Goal: Information Seeking & Learning: Learn about a topic

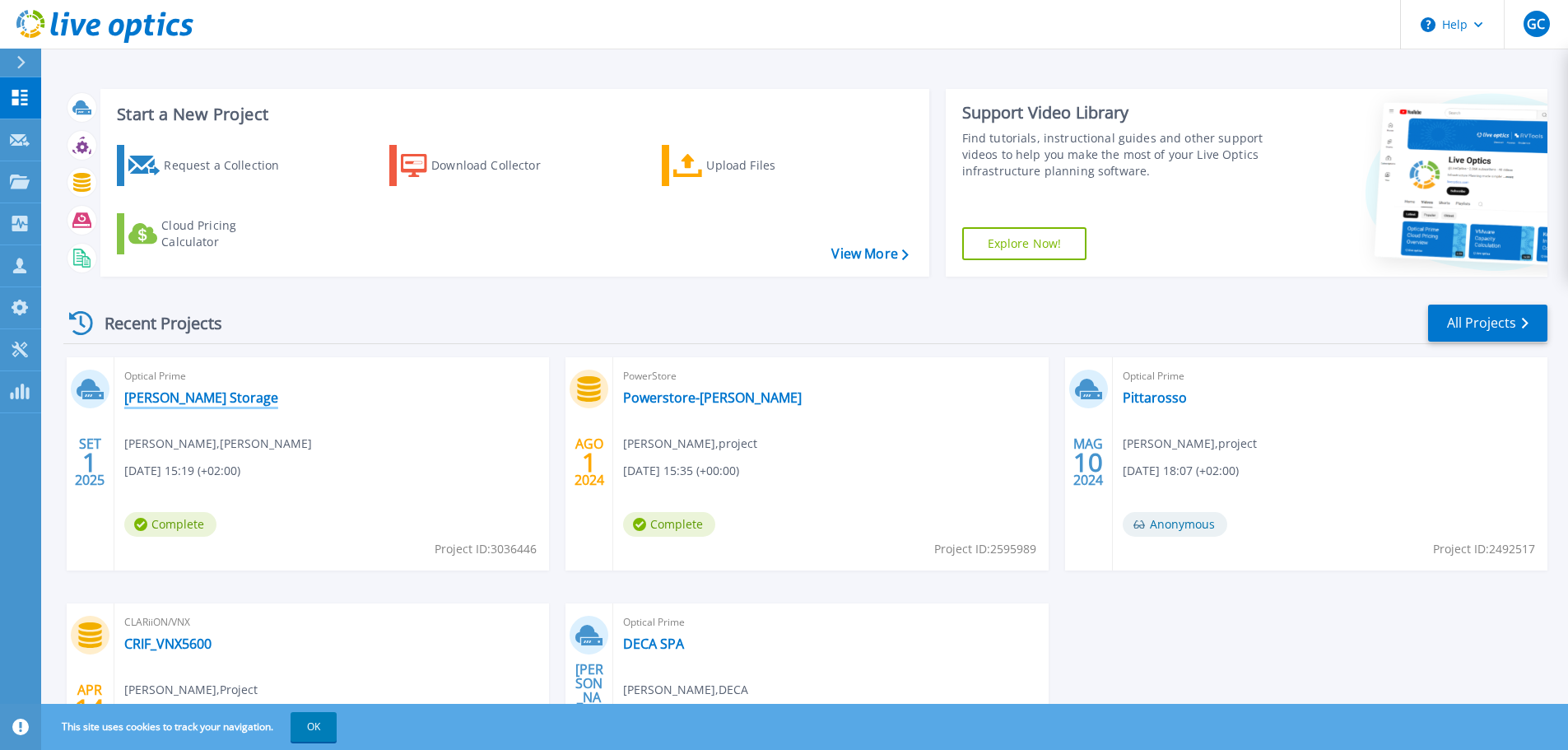
click at [181, 402] on link "[PERSON_NAME] Storage" at bounding box center [201, 397] width 154 height 16
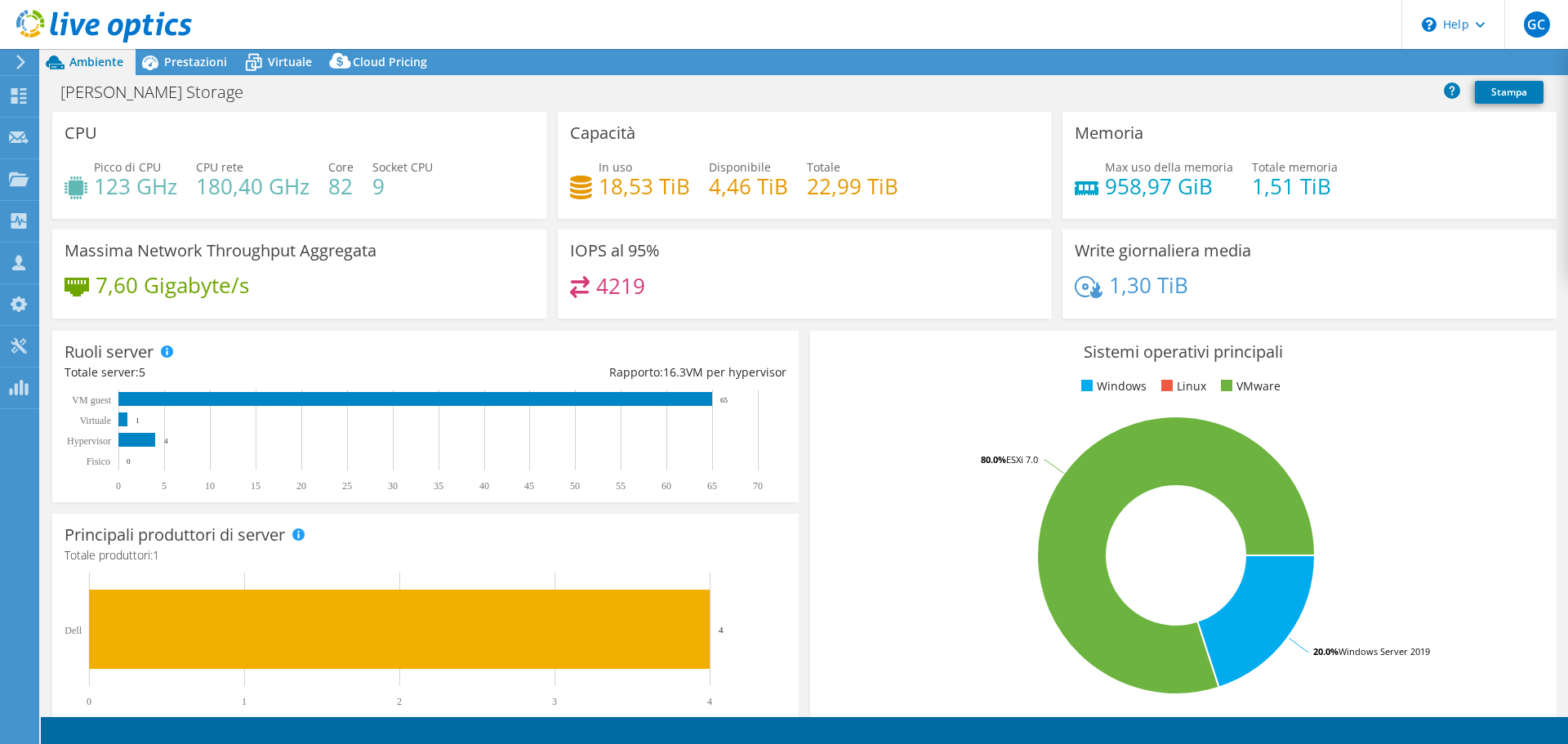
select select "USD"
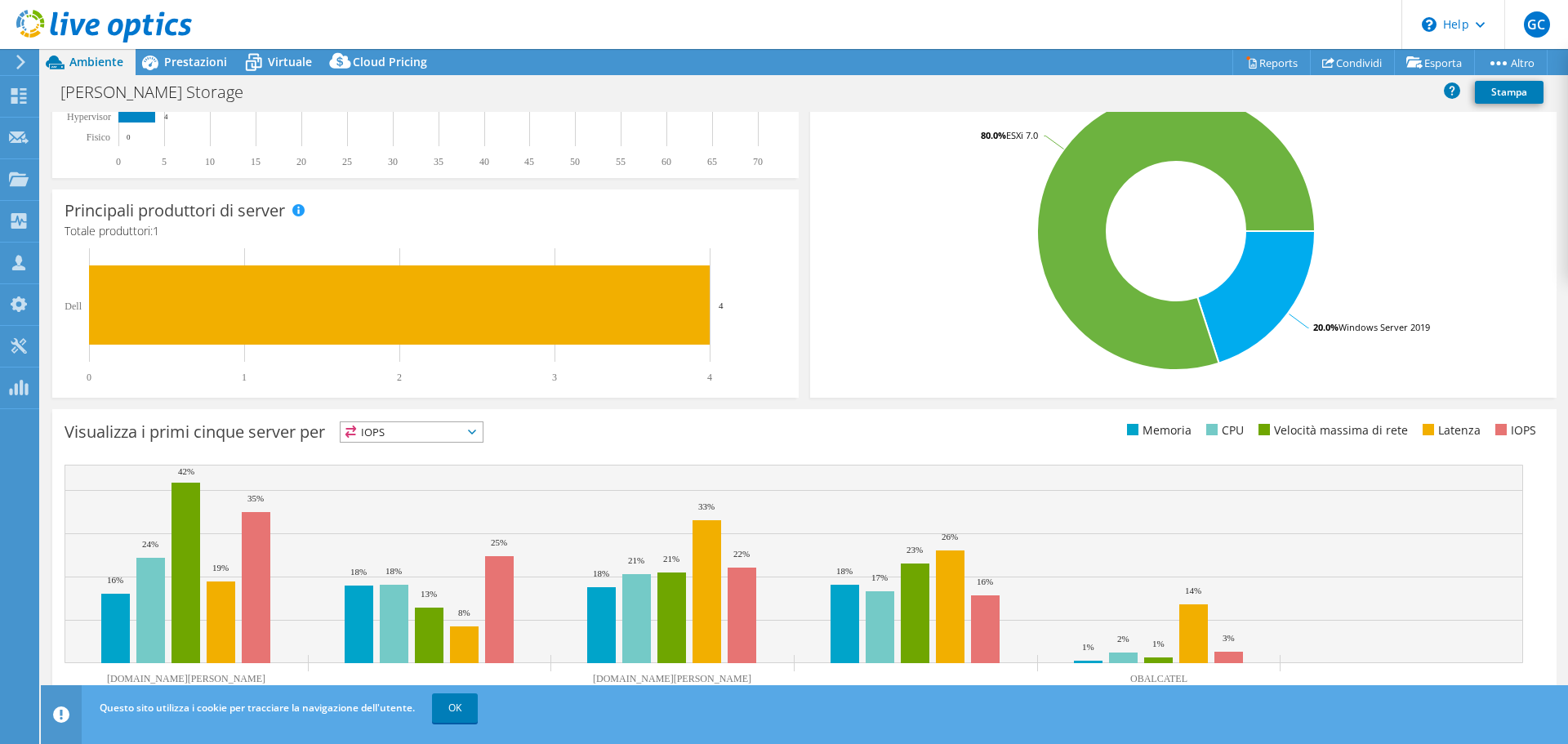
scroll to position [325, 0]
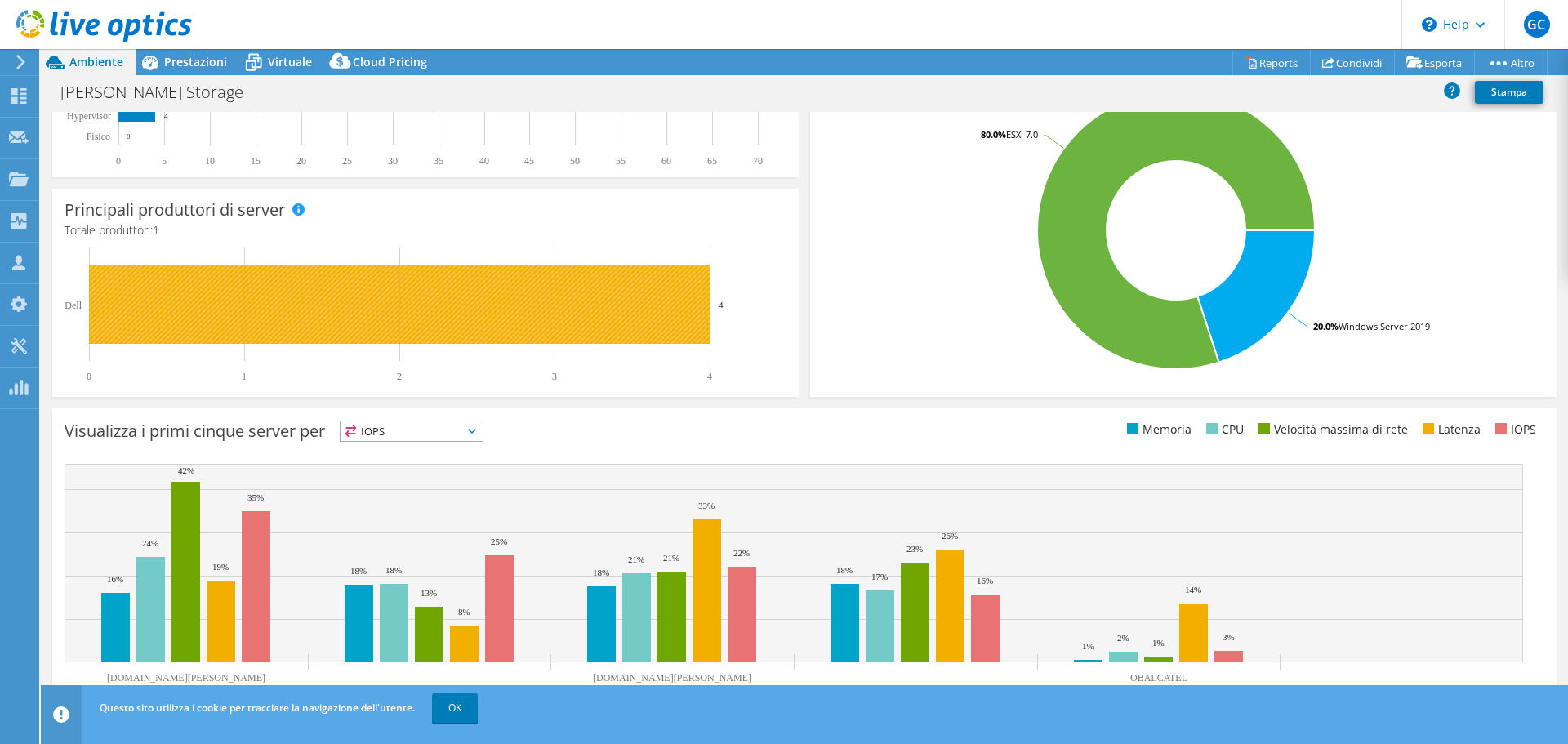
click at [364, 336] on rect at bounding box center [400, 304] width 620 height 80
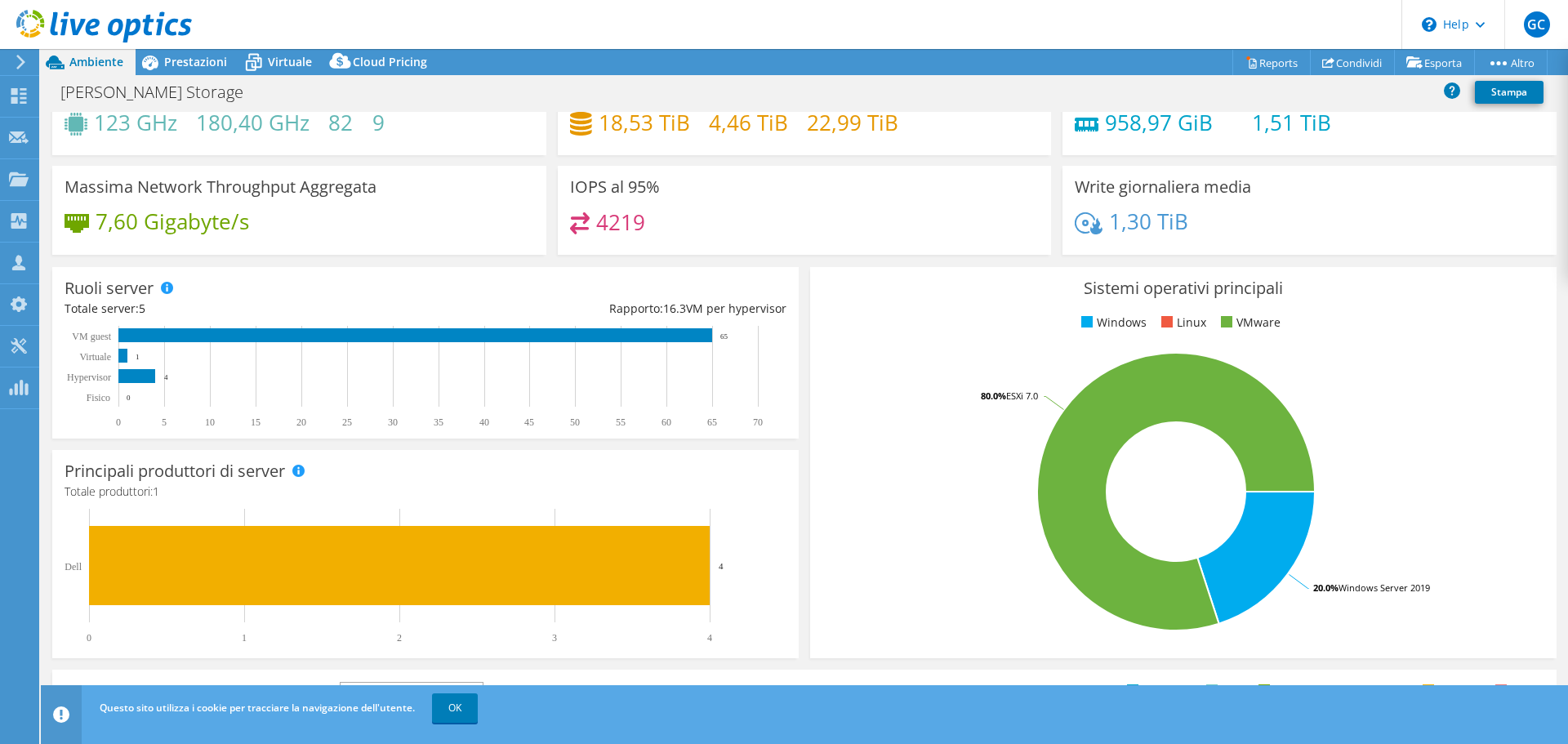
scroll to position [0, 0]
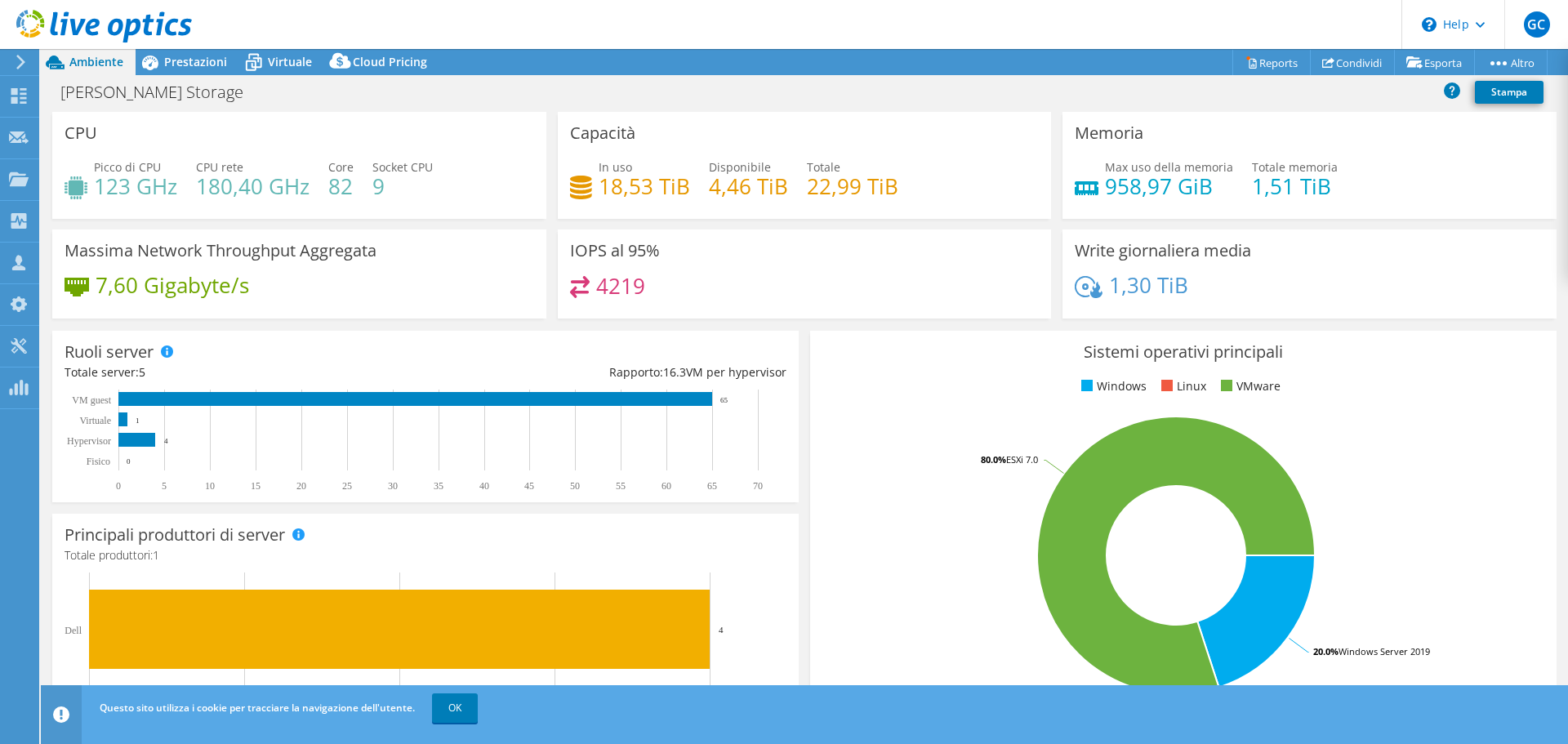
click at [192, 46] on header "GC Membro team [PERSON_NAME] [EMAIL_ADDRESS][DOMAIN_NAME] project My Profile Lo…" at bounding box center [784, 24] width 1568 height 49
click at [194, 55] on span "Prestazioni" at bounding box center [195, 62] width 63 height 16
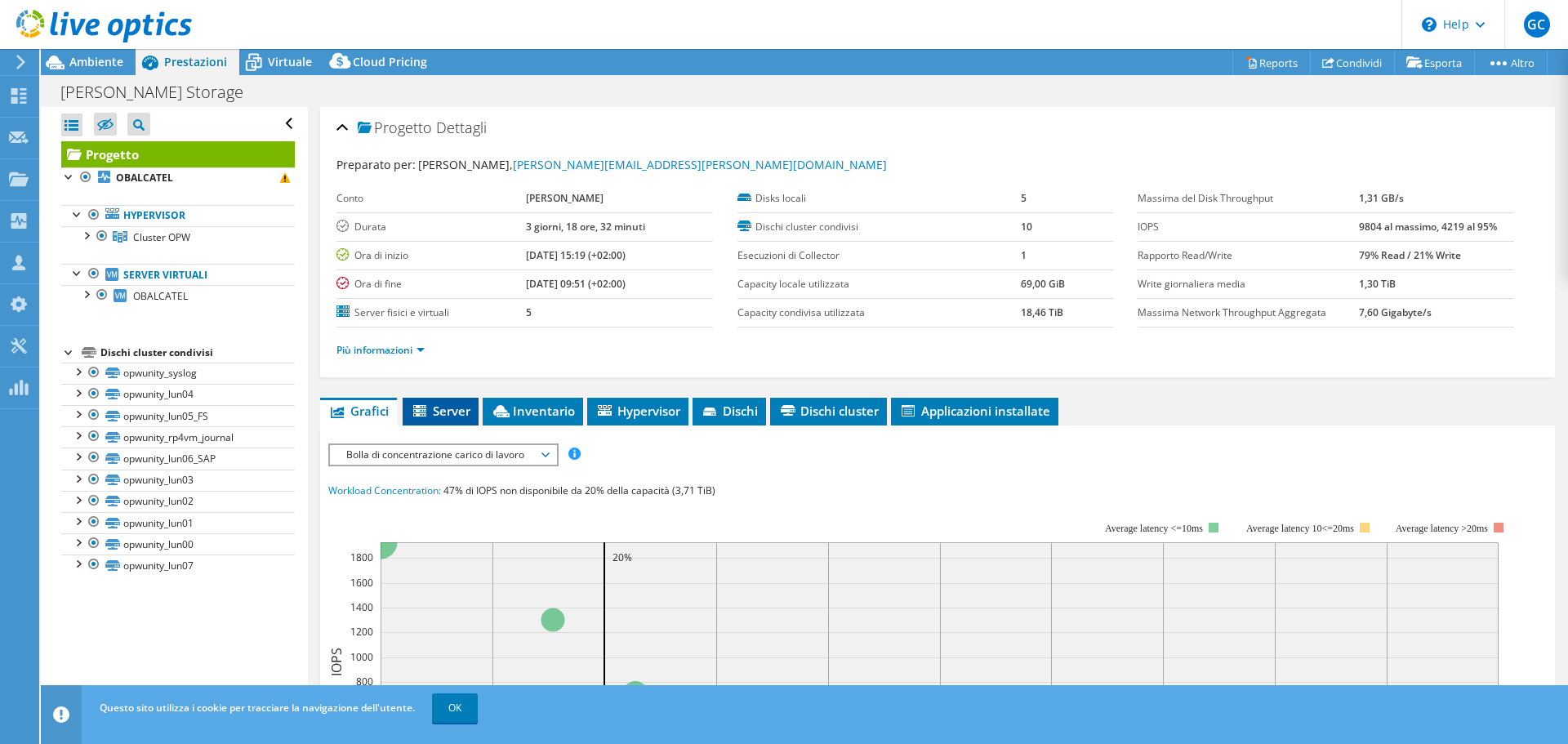
click at [436, 407] on span "Server" at bounding box center [440, 410] width 59 height 16
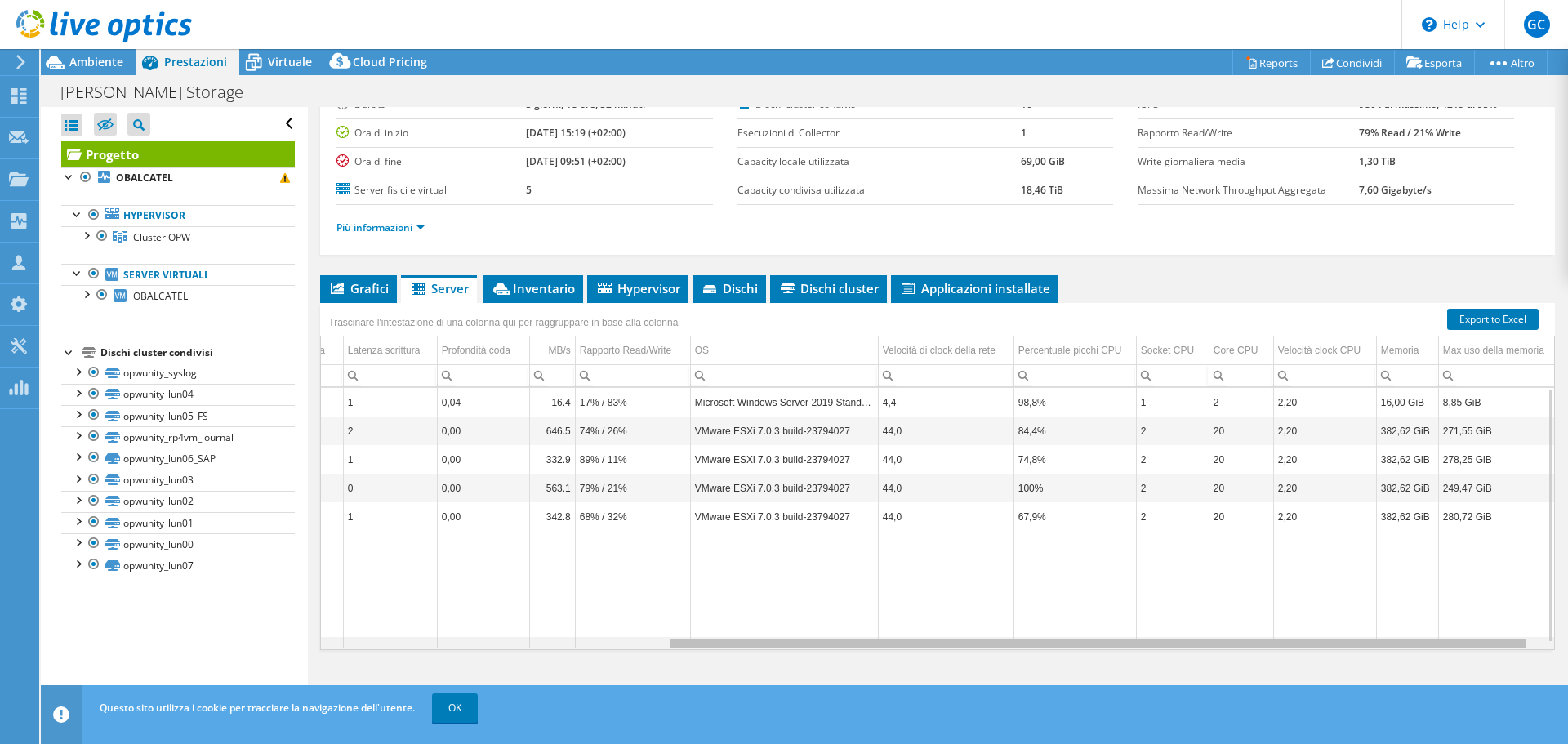
drag, startPoint x: 1124, startPoint y: 644, endPoint x: 1480, endPoint y: 662, distance: 356.5
click at [1480, 662] on body "GC Membro team [PERSON_NAME] [EMAIL_ADDRESS][DOMAIN_NAME] project My Profile Lo…" at bounding box center [784, 372] width 1568 height 744
drag, startPoint x: 878, startPoint y: 642, endPoint x: 1136, endPoint y: 647, distance: 258.0
click at [1136, 647] on body "GC Membro team [PERSON_NAME] [EMAIL_ADDRESS][DOMAIN_NAME] project My Profile Lo…" at bounding box center [784, 372] width 1568 height 744
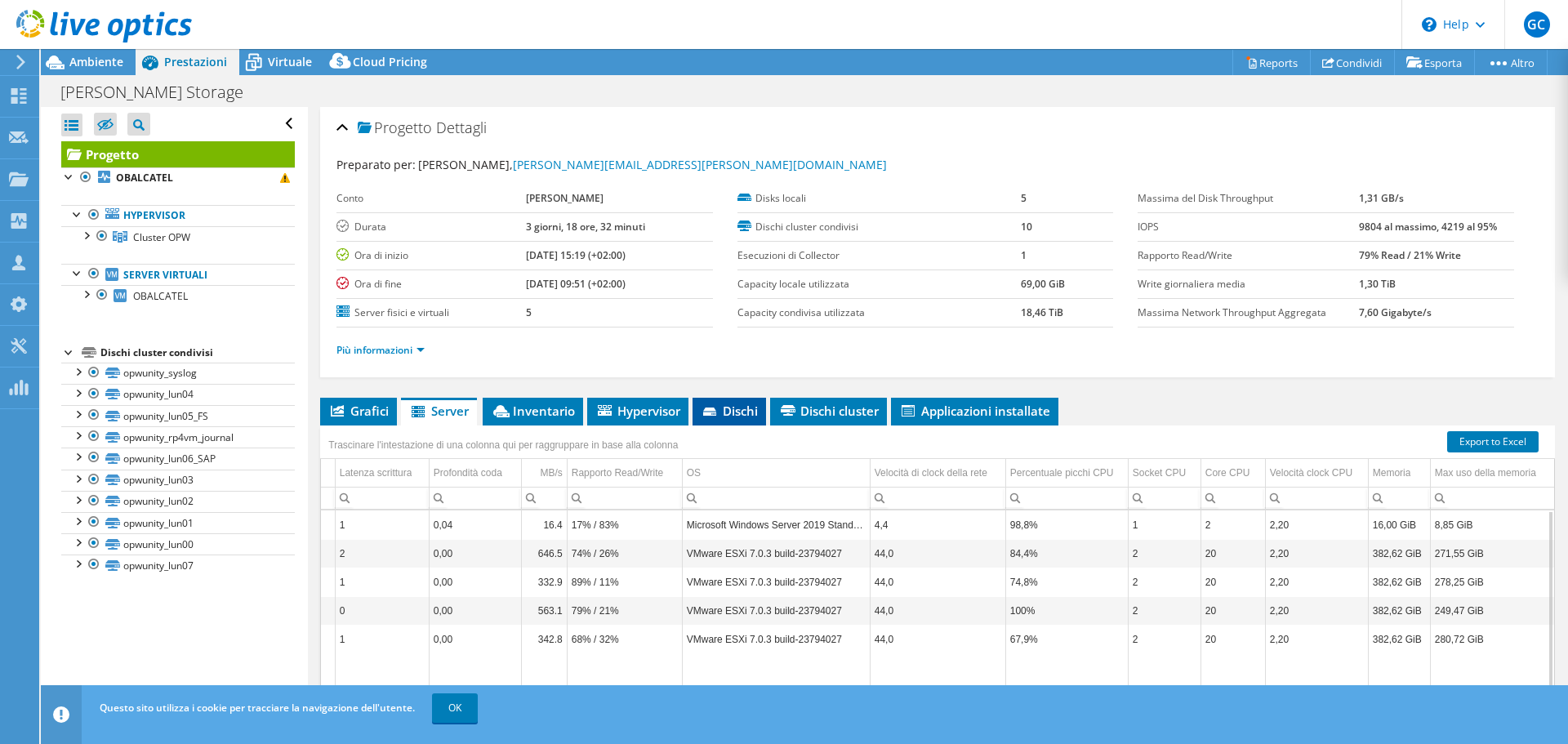
click at [739, 405] on span "Dischi" at bounding box center [729, 410] width 57 height 16
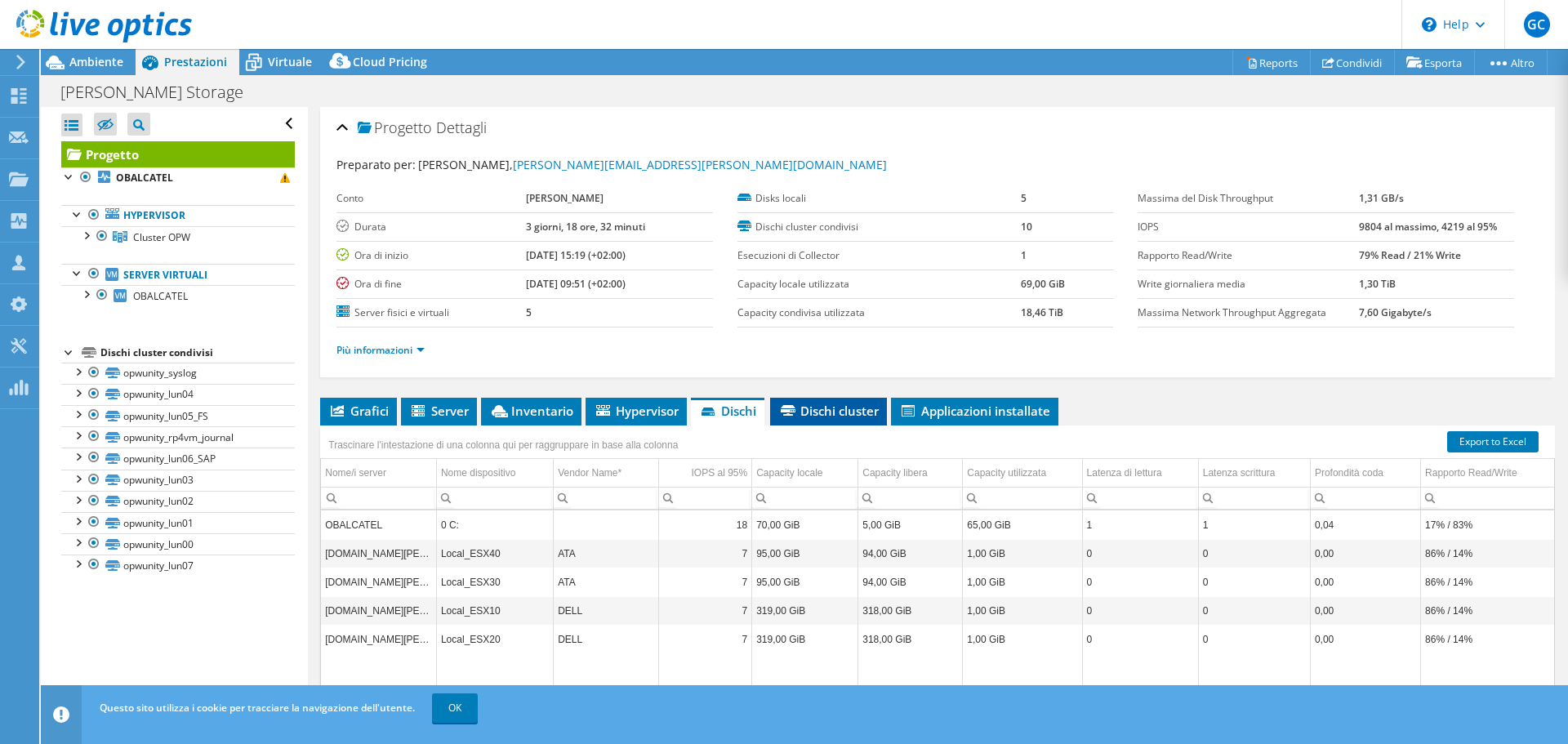
click at [824, 407] on span "Dischi cluster" at bounding box center [828, 410] width 101 height 16
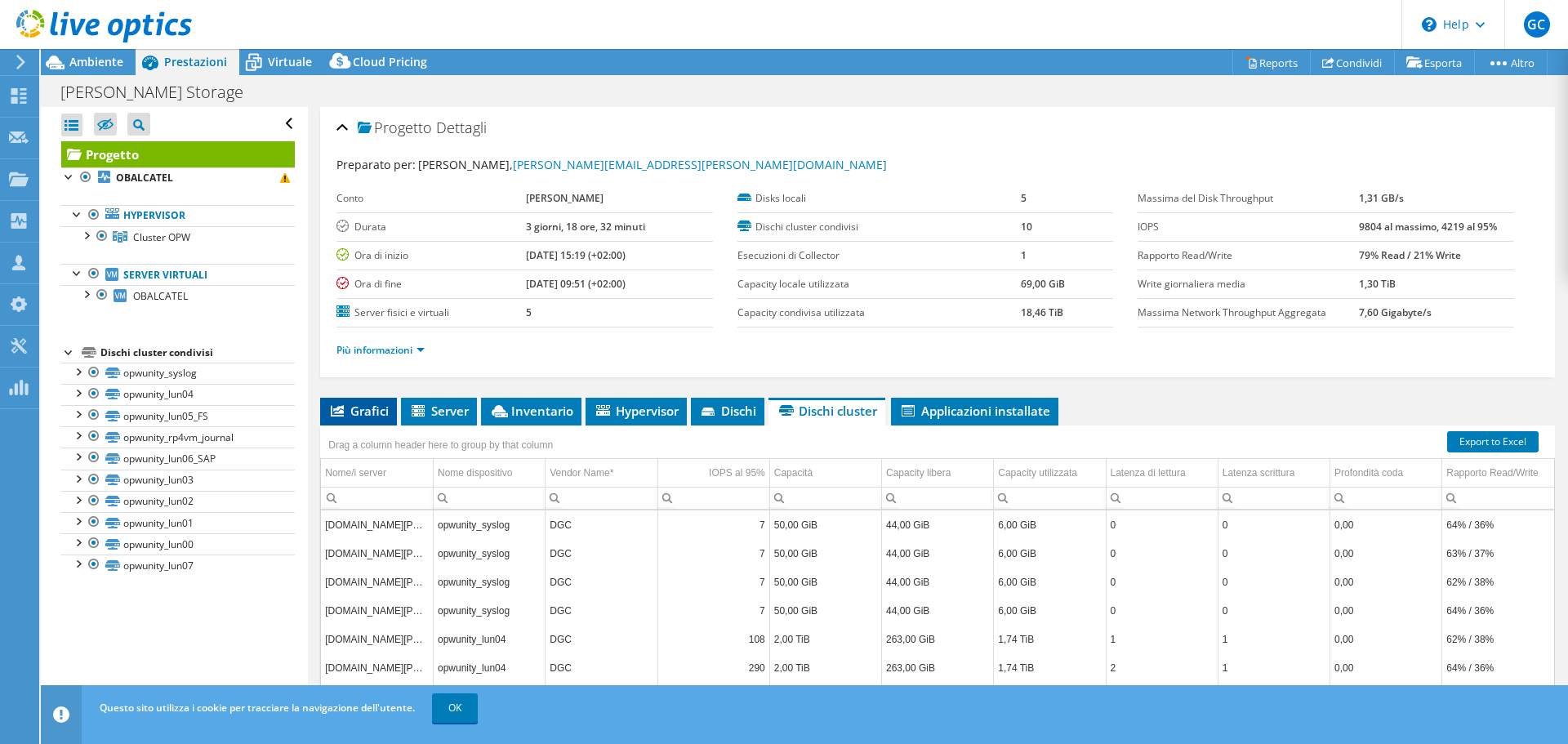
click at [369, 407] on span "Grafici" at bounding box center [358, 410] width 60 height 16
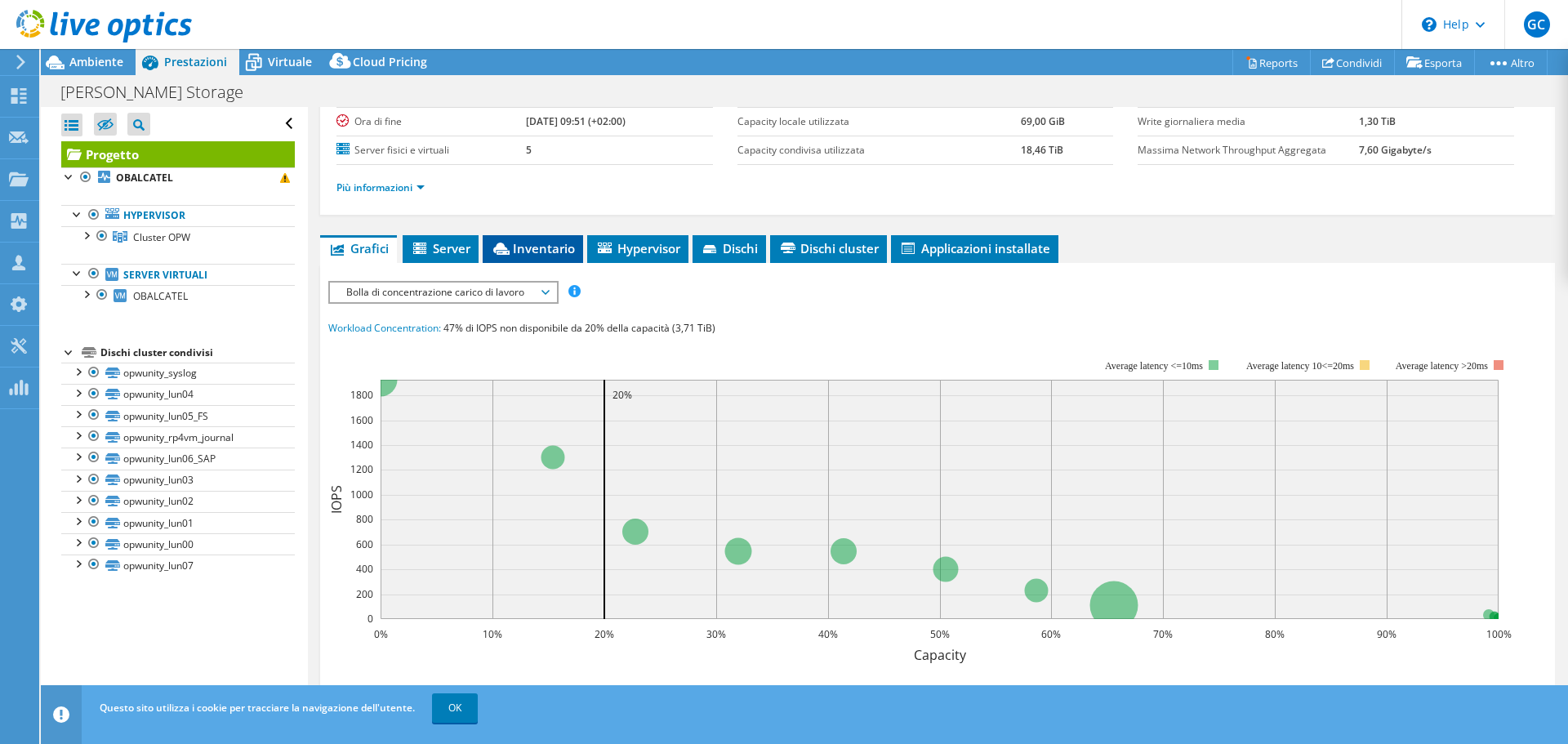
click at [538, 246] on span "Inventario" at bounding box center [532, 248] width 84 height 16
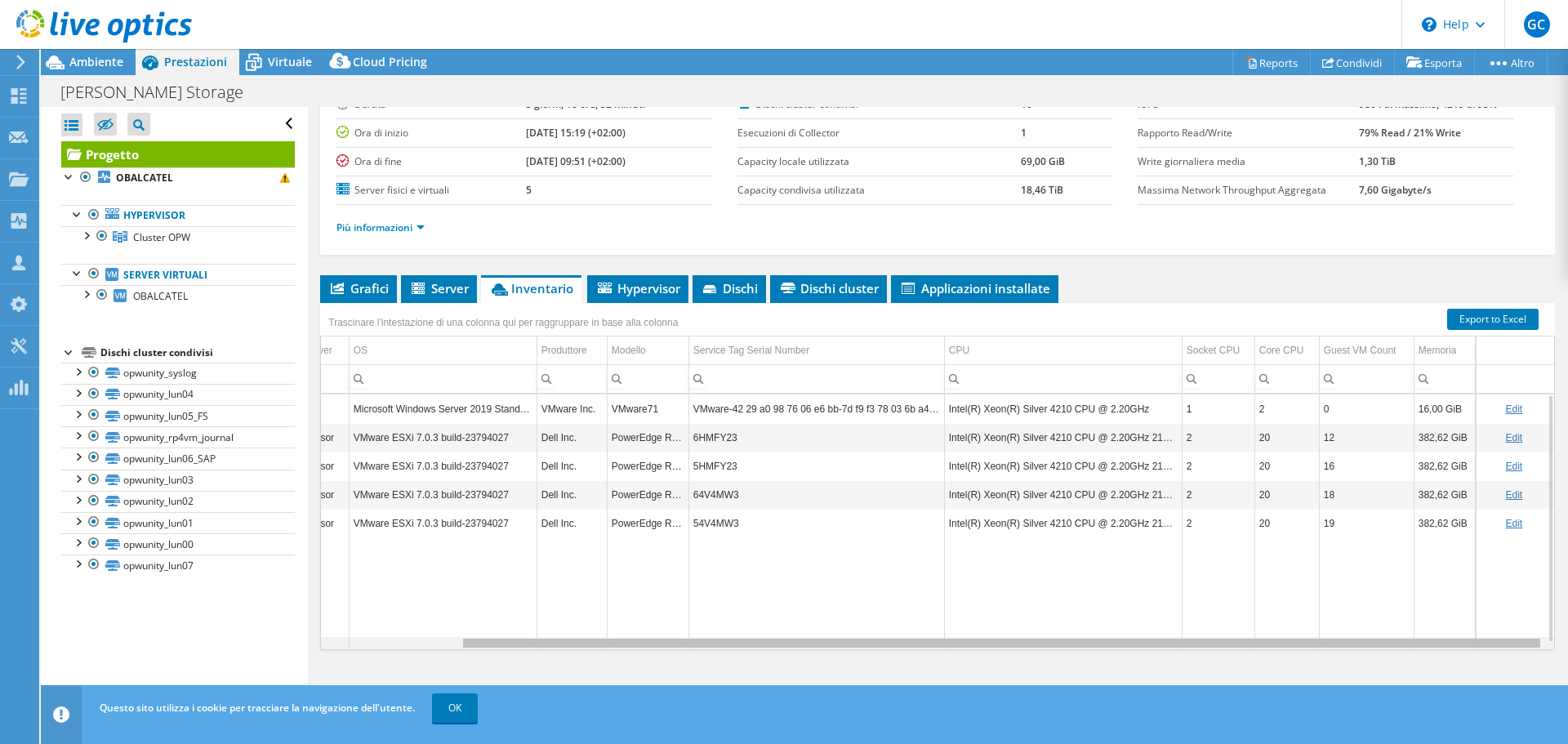
drag, startPoint x: 1318, startPoint y: 644, endPoint x: 1506, endPoint y: 633, distance: 188.3
click at [1506, 633] on body "GC Membro team [PERSON_NAME] [EMAIL_ADDRESS][DOMAIN_NAME] project My Profile Lo…" at bounding box center [784, 372] width 1568 height 744
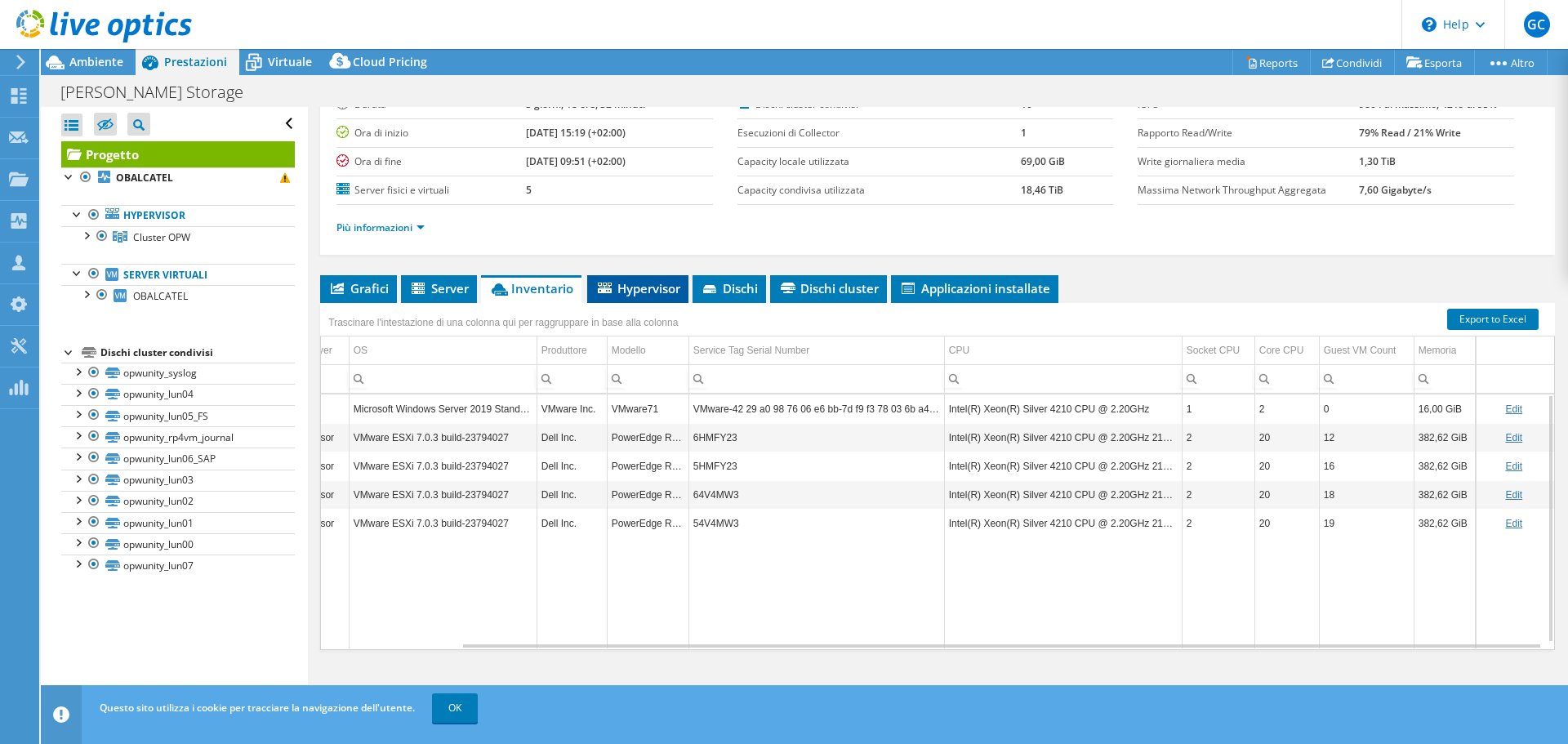
click at [665, 295] on span "Hypervisor" at bounding box center [637, 288] width 85 height 16
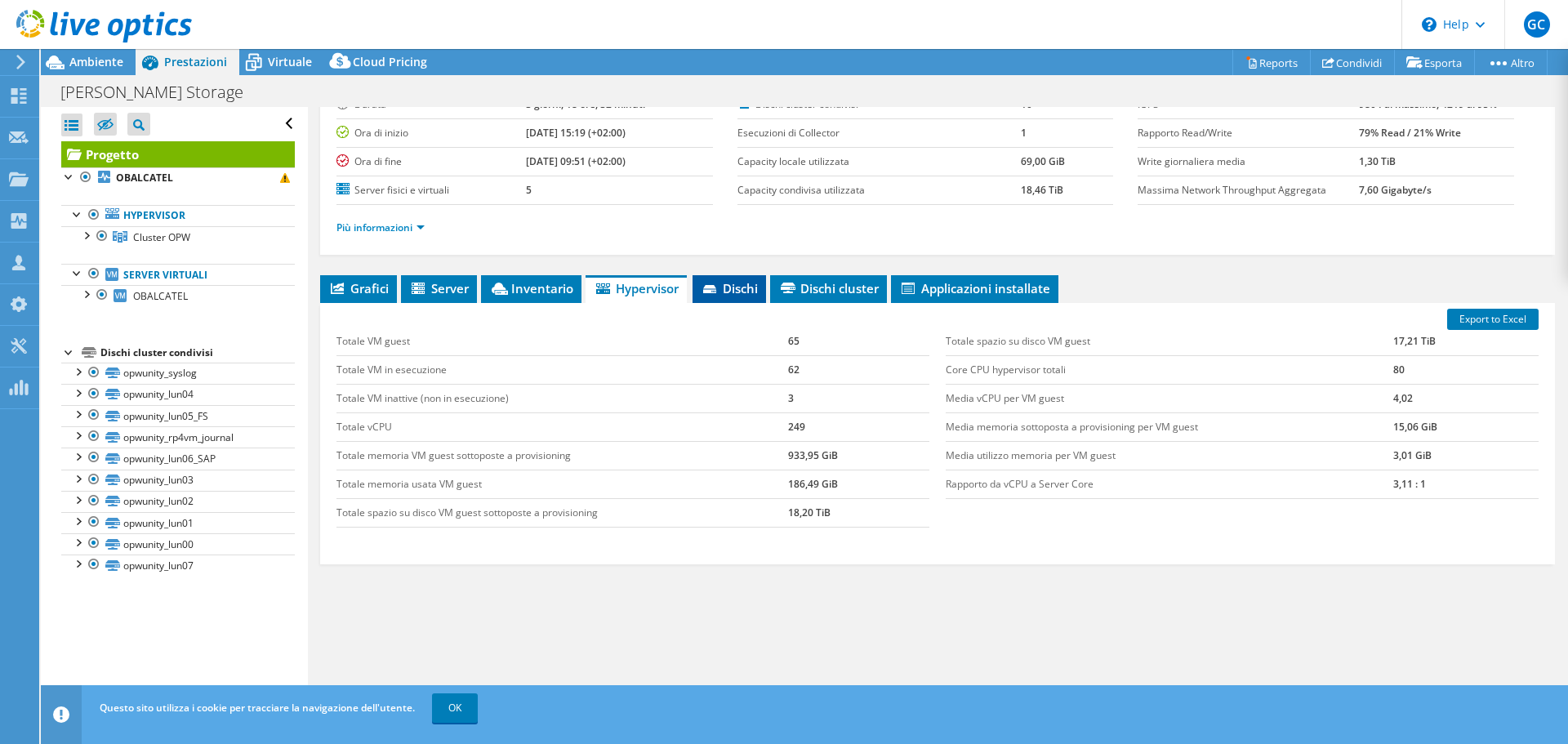
click at [727, 285] on span "Dischi" at bounding box center [729, 288] width 57 height 16
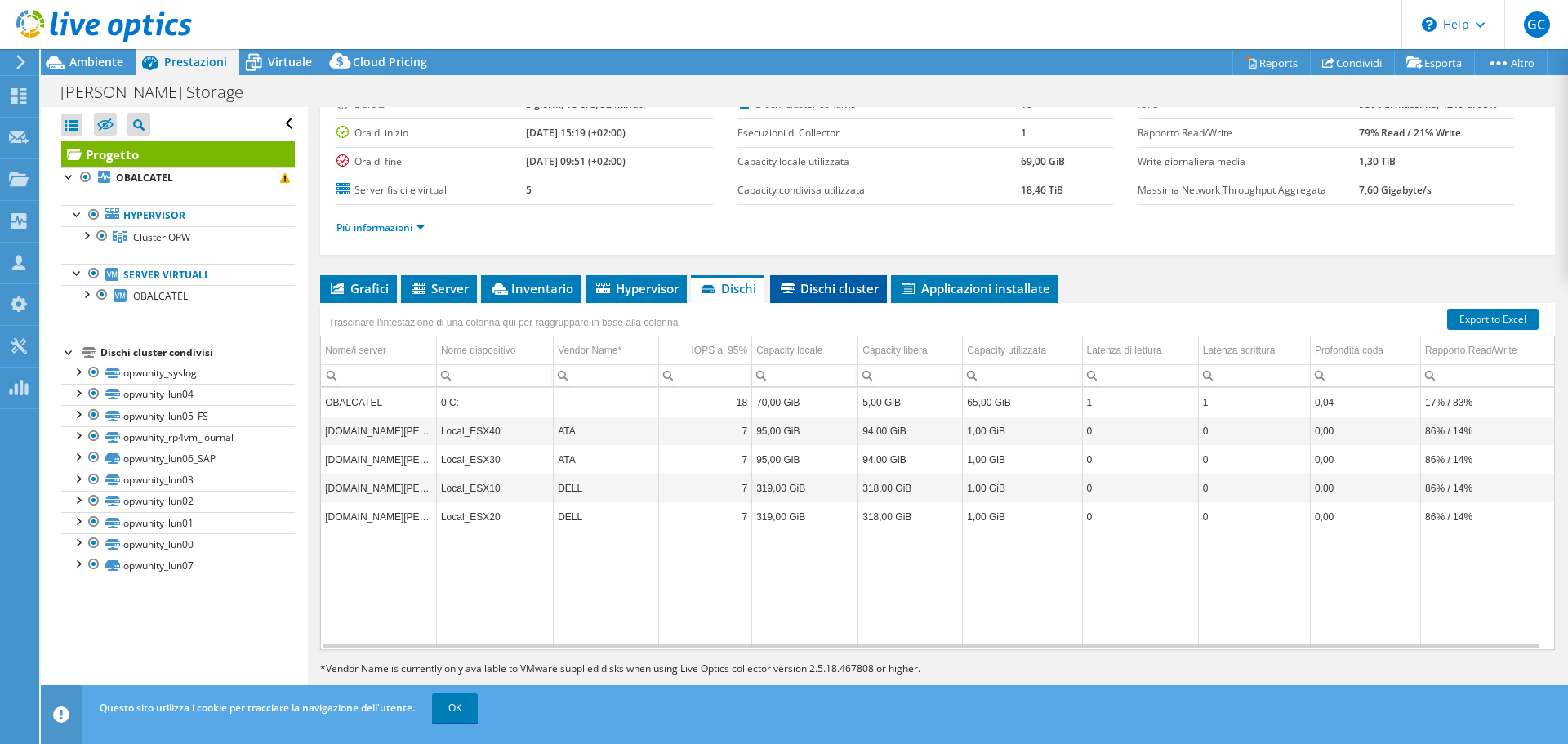
click at [859, 281] on span "Dischi cluster" at bounding box center [828, 288] width 101 height 16
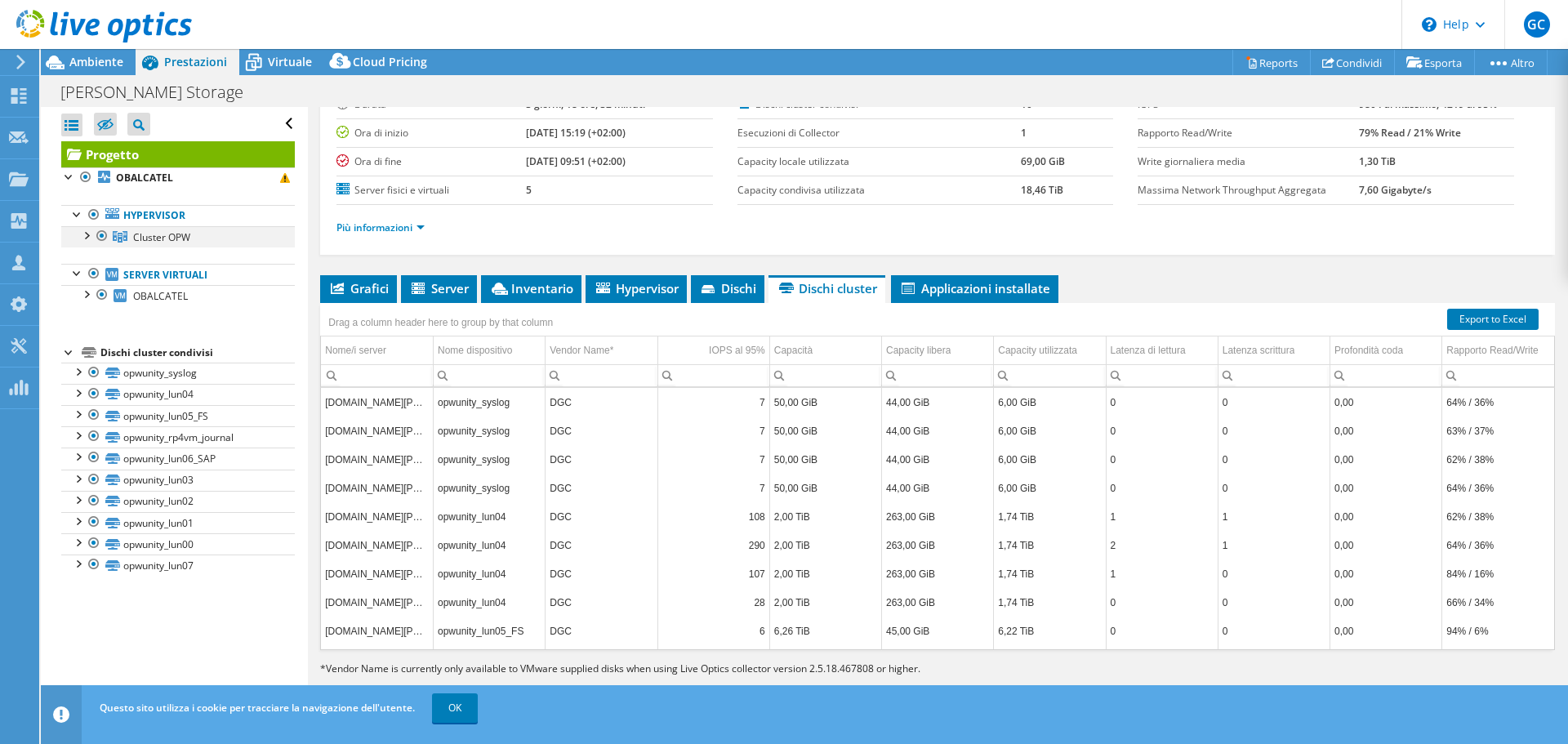
click at [88, 229] on div at bounding box center [86, 234] width 16 height 16
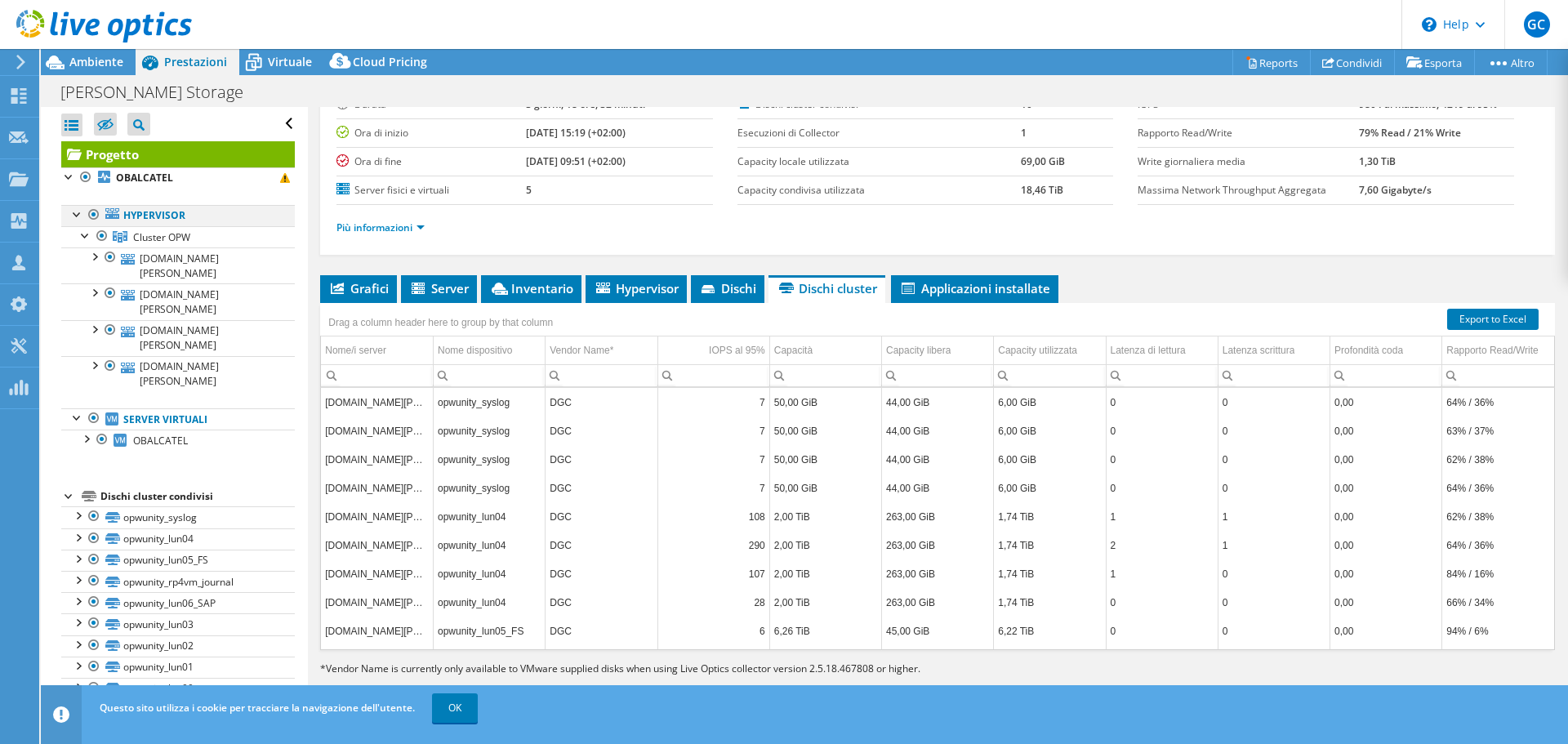
click at [79, 215] on div at bounding box center [78, 213] width 16 height 16
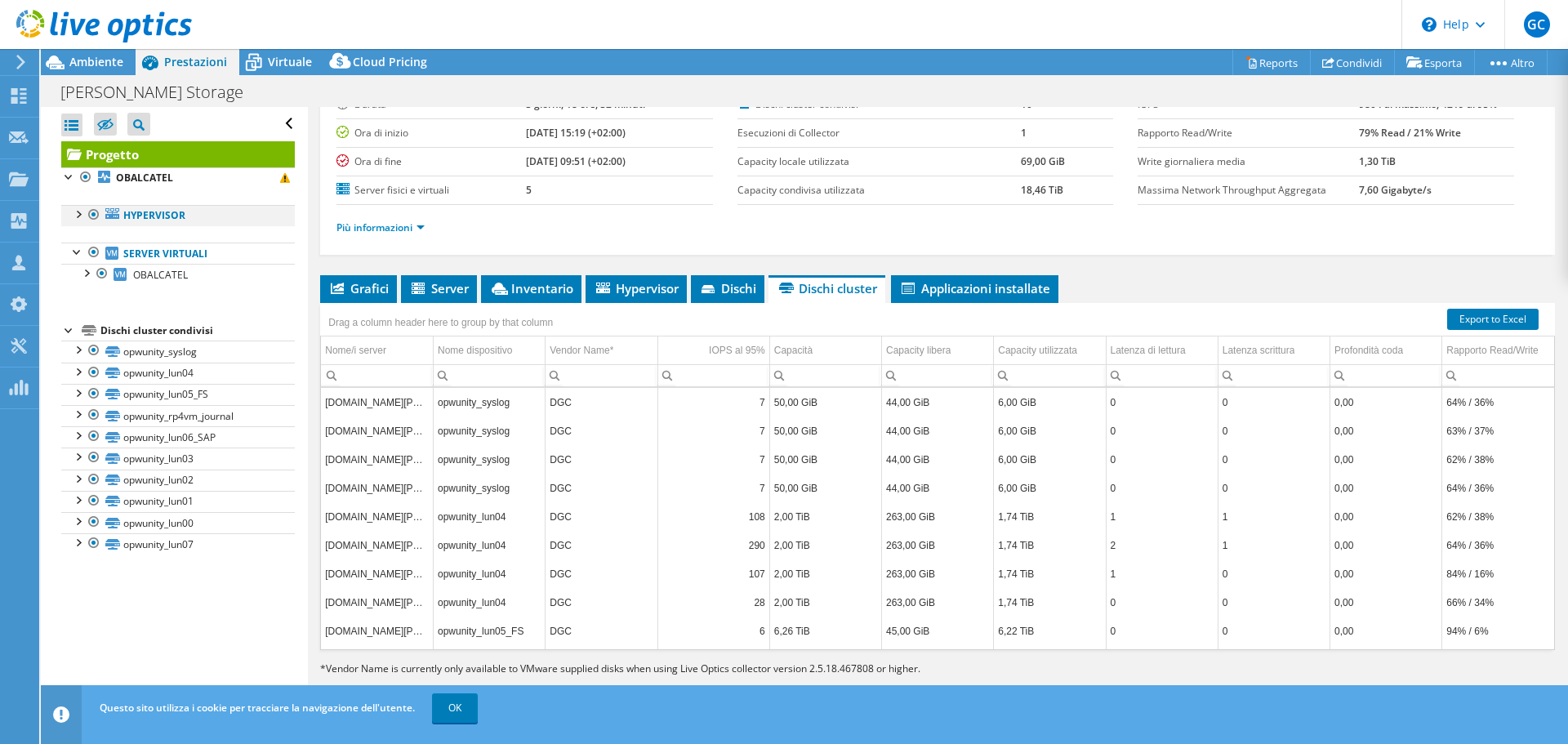
click at [79, 215] on div at bounding box center [78, 213] width 16 height 16
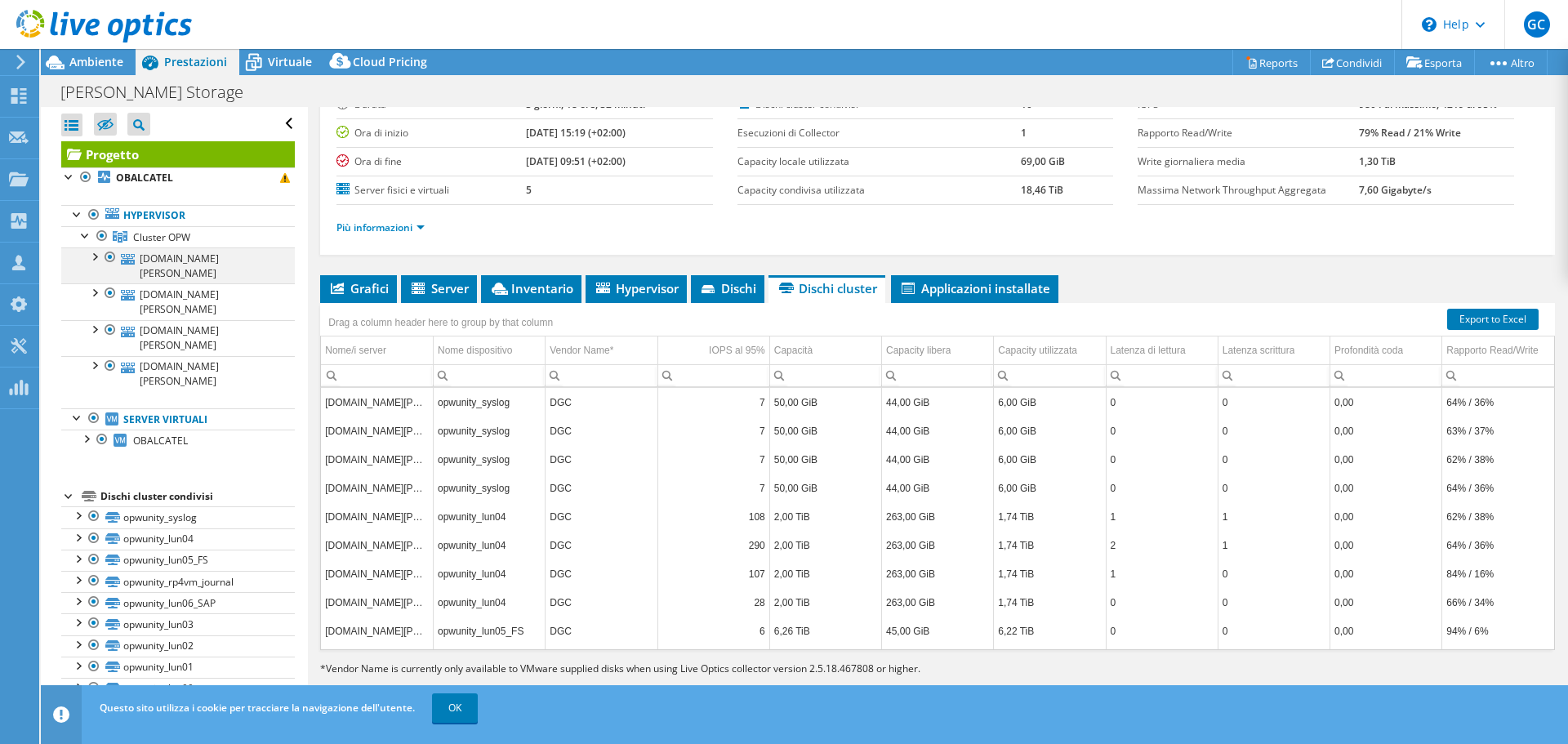
click at [94, 259] on div at bounding box center [94, 255] width 16 height 16
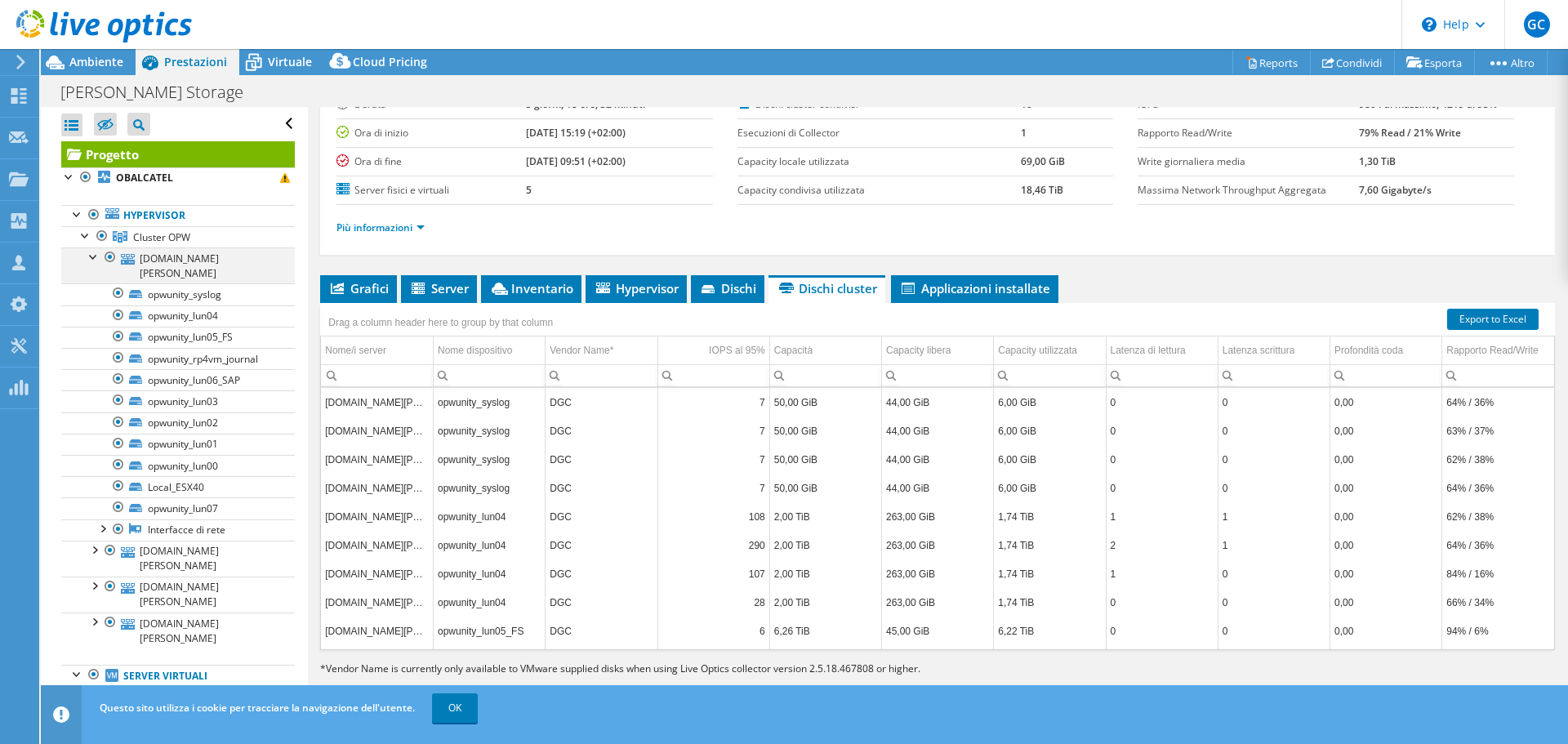
click at [94, 259] on div at bounding box center [94, 255] width 16 height 16
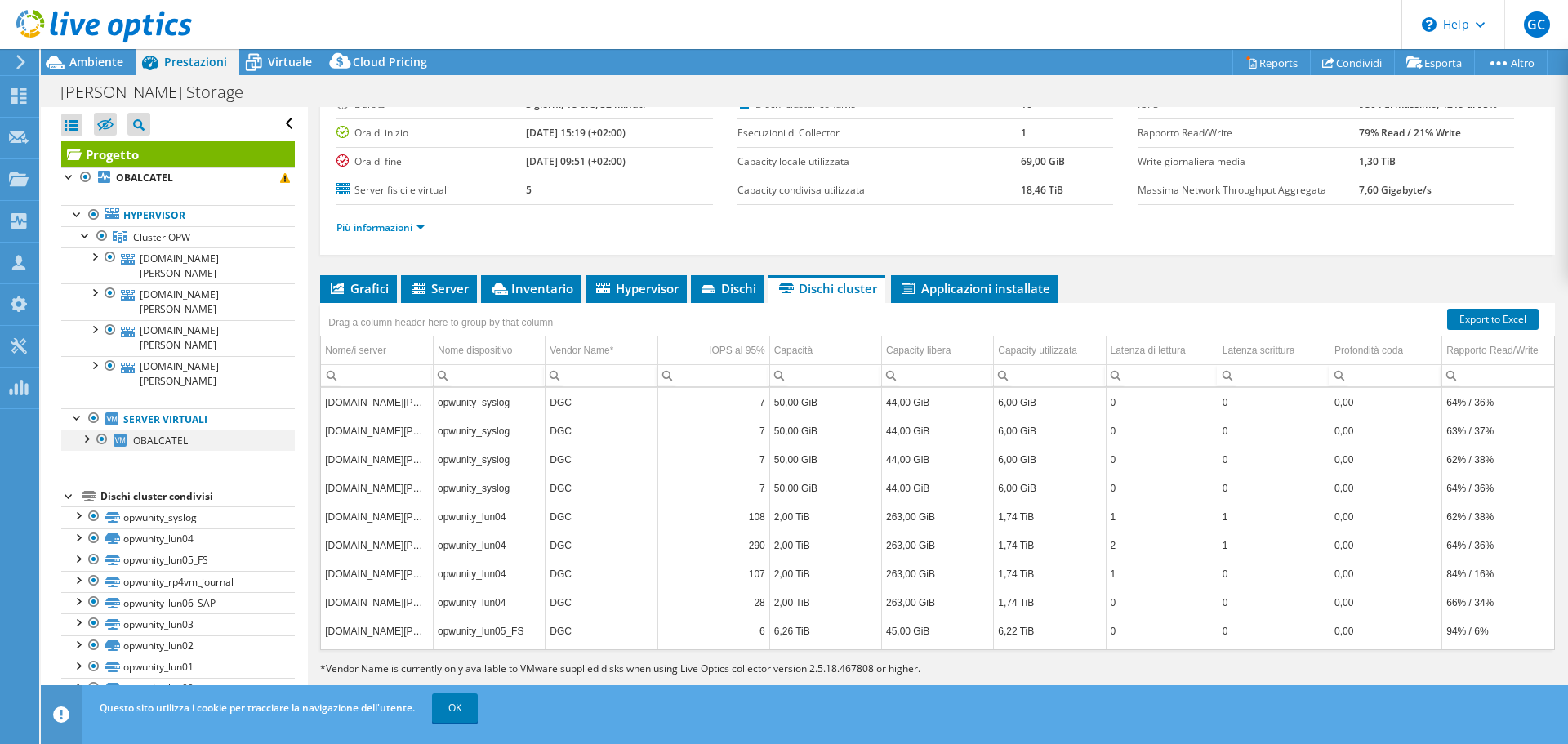
click at [90, 429] on div at bounding box center [86, 437] width 16 height 16
click at [89, 473] on div at bounding box center [94, 481] width 16 height 16
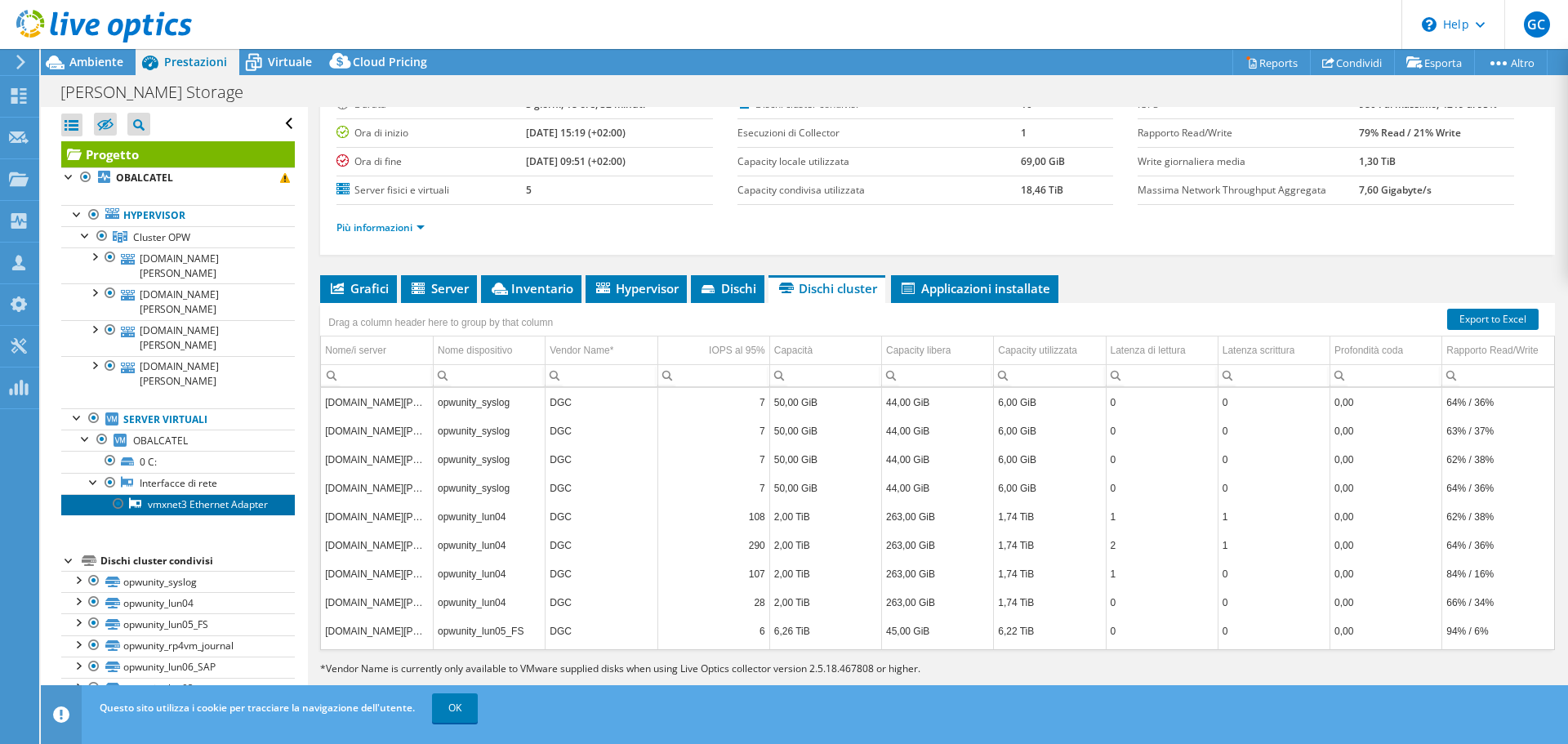
click at [156, 494] on link "vmxnet3 Ethernet Adapter" at bounding box center [178, 505] width 233 height 21
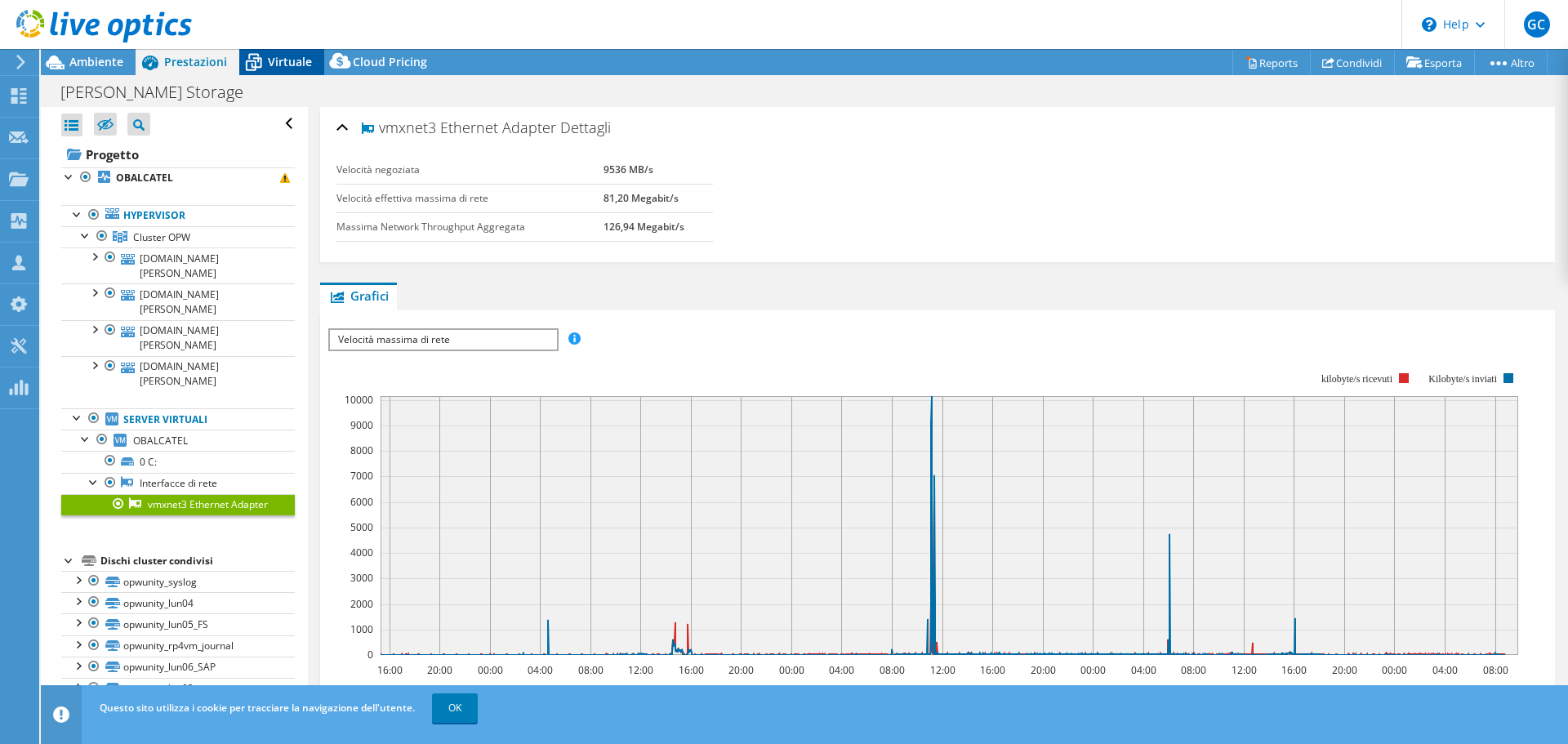
click at [288, 65] on span "Virtuale" at bounding box center [290, 62] width 44 height 16
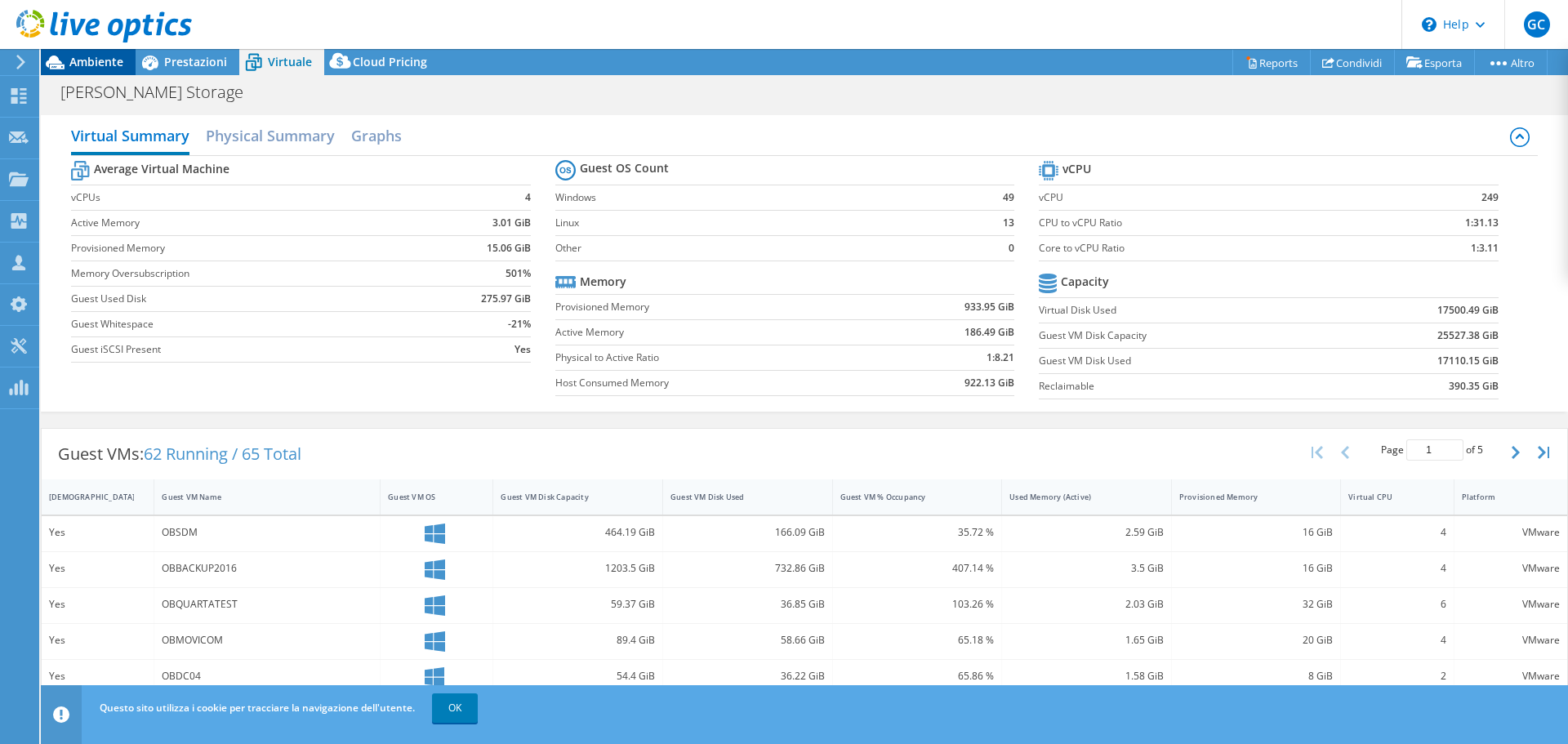
click at [90, 69] on span "Ambiente" at bounding box center [96, 62] width 54 height 16
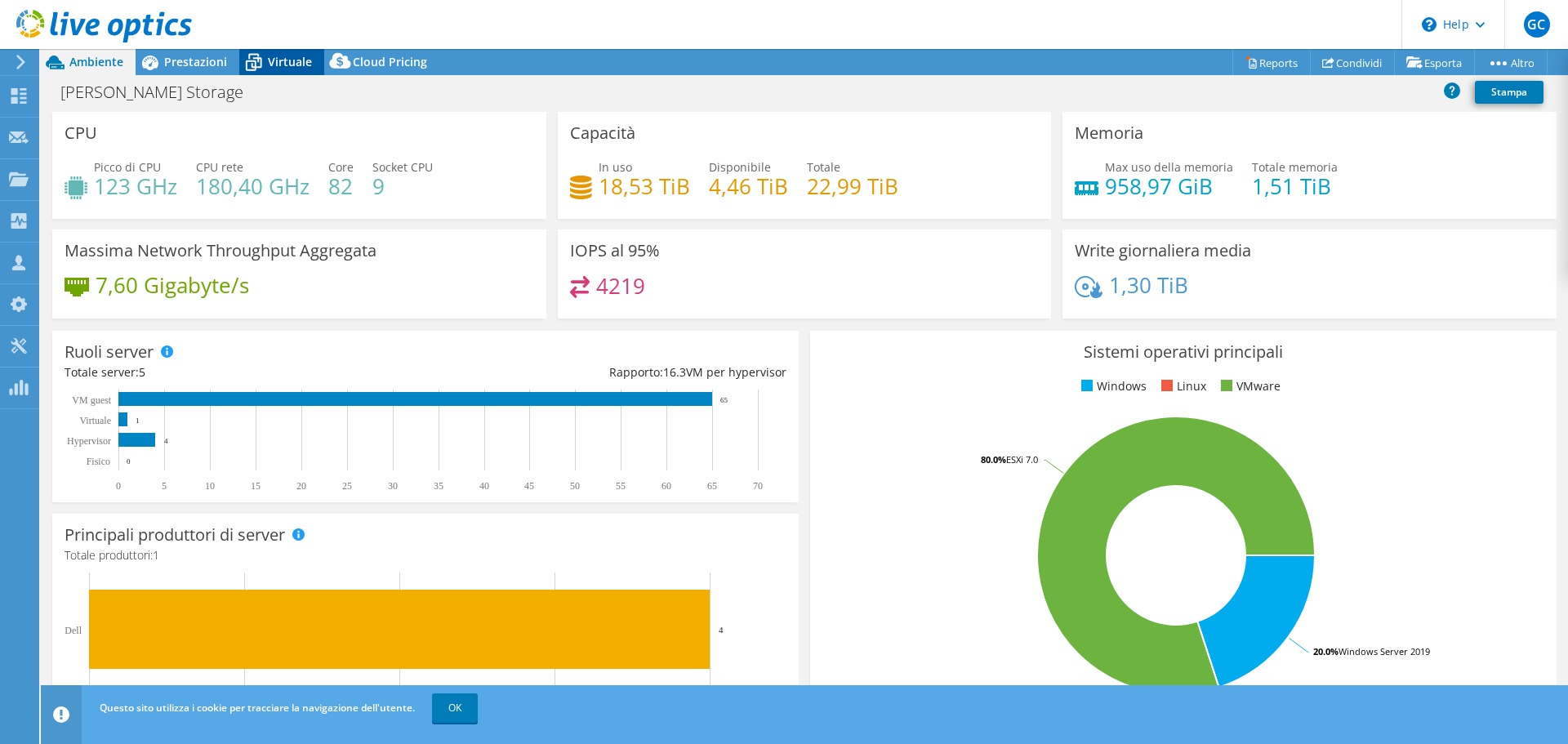
click at [293, 60] on span "Virtuale" at bounding box center [290, 62] width 44 height 16
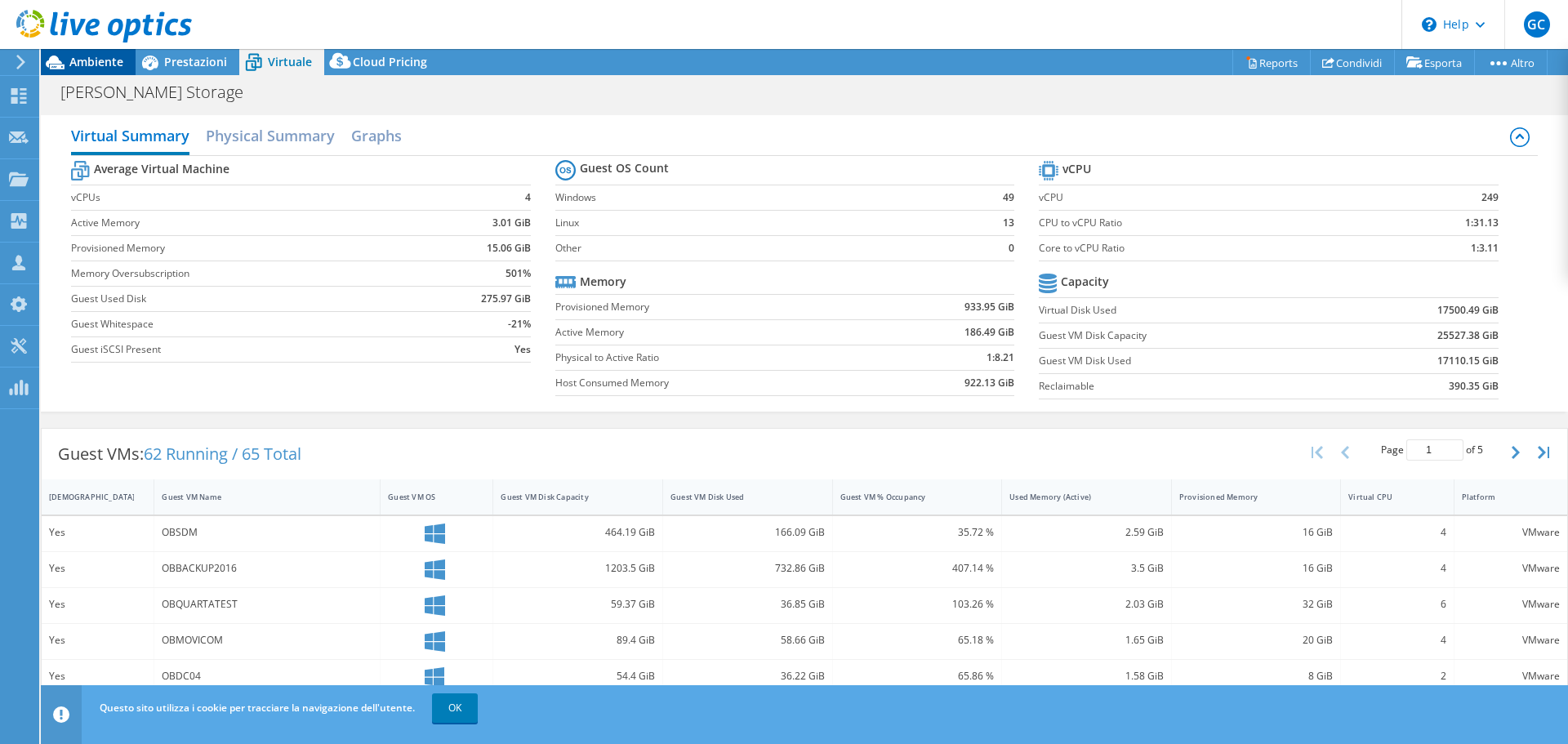
click at [97, 58] on span "Ambiente" at bounding box center [96, 62] width 54 height 16
